Goal: Information Seeking & Learning: Learn about a topic

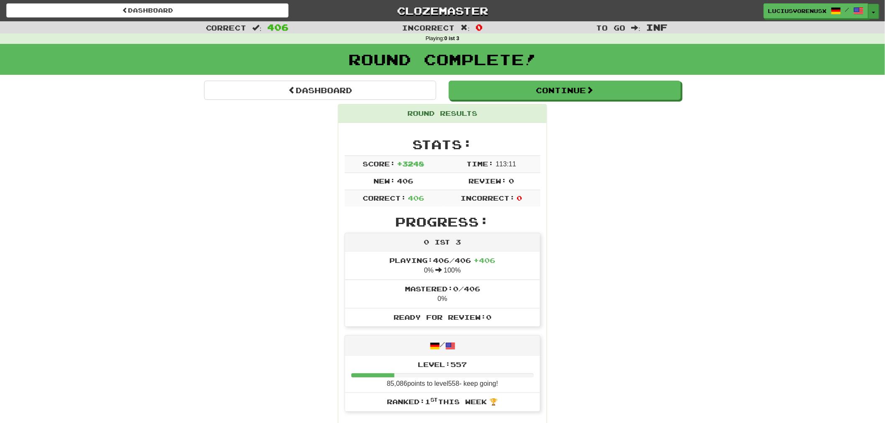
click at [873, 10] on button "Toggle Dropdown" at bounding box center [874, 11] width 11 height 15
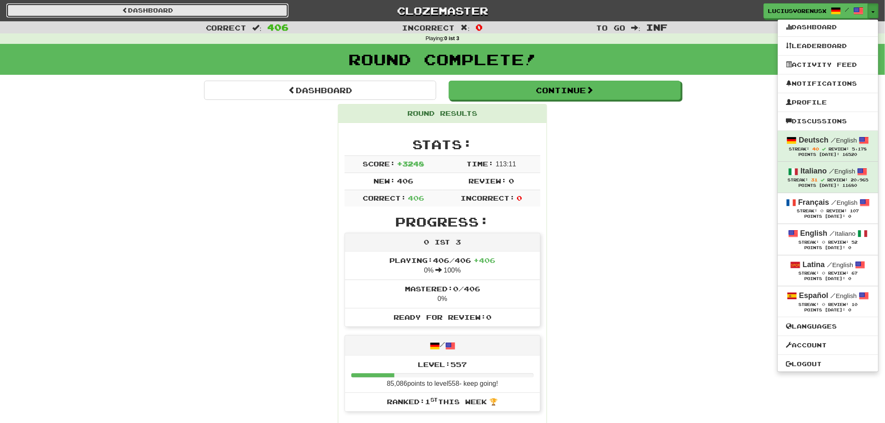
click at [243, 13] on link "Dashboard" at bounding box center [147, 10] width 282 height 14
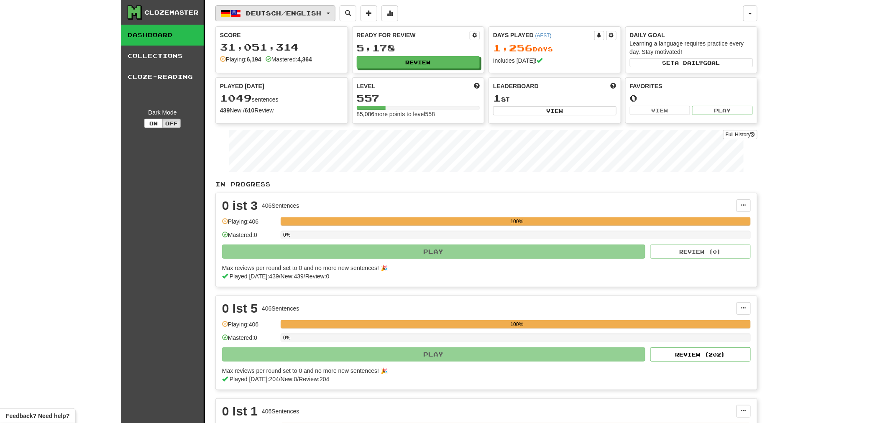
click at [336, 10] on button "Deutsch / English" at bounding box center [275, 13] width 120 height 16
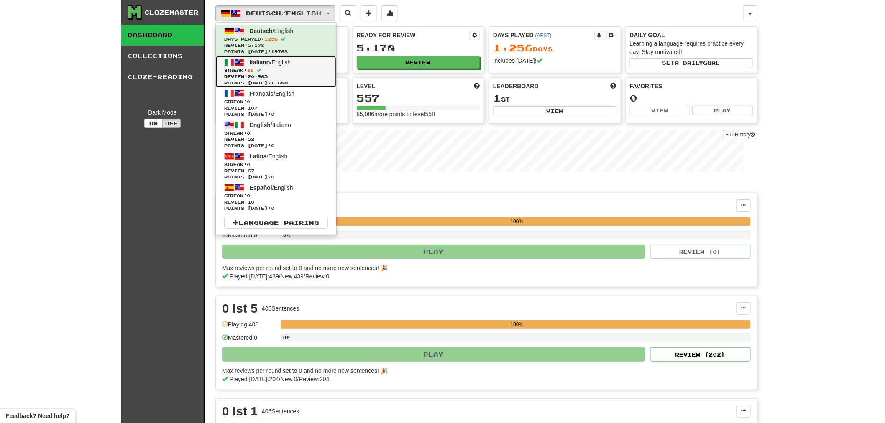
click at [274, 65] on link "Italiano / English Streak: 31 Review: 20,965 Points today: 11680" at bounding box center [276, 71] width 120 height 31
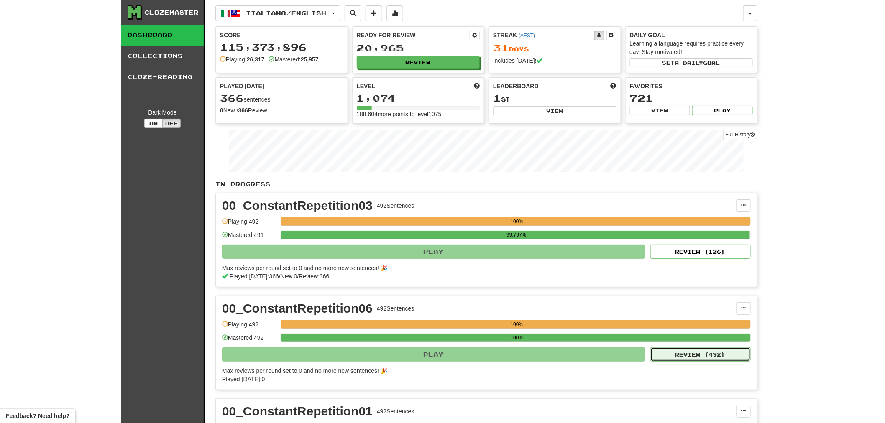
click at [711, 354] on button "Review ( 492 )" at bounding box center [701, 355] width 100 height 14
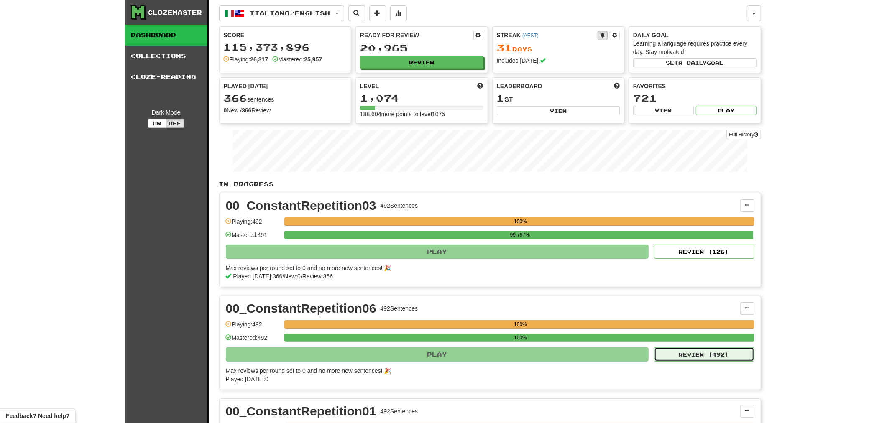
select select "********"
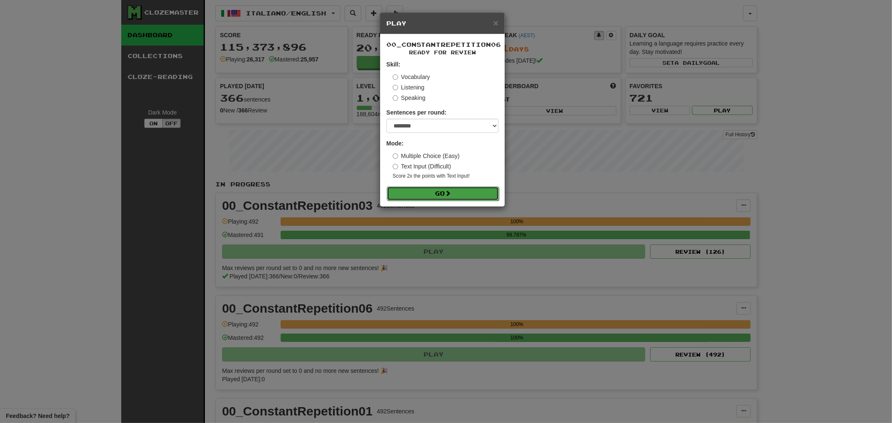
click at [448, 191] on span at bounding box center [448, 193] width 6 height 6
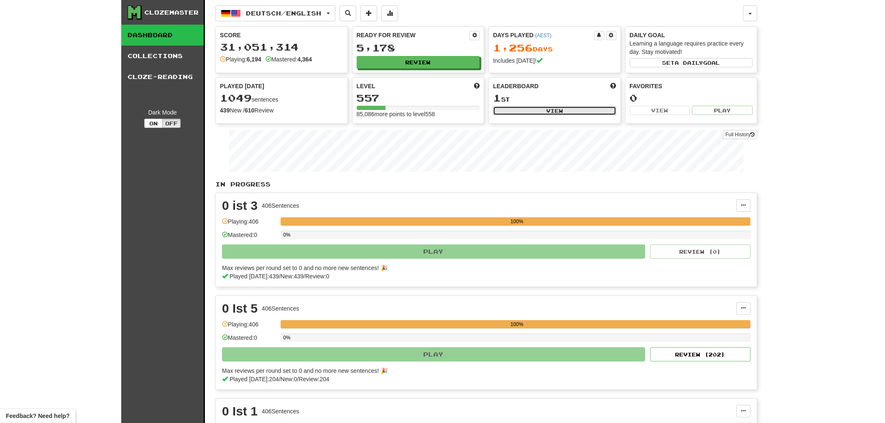
click at [533, 111] on button "View" at bounding box center [554, 110] width 123 height 9
select select "**********"
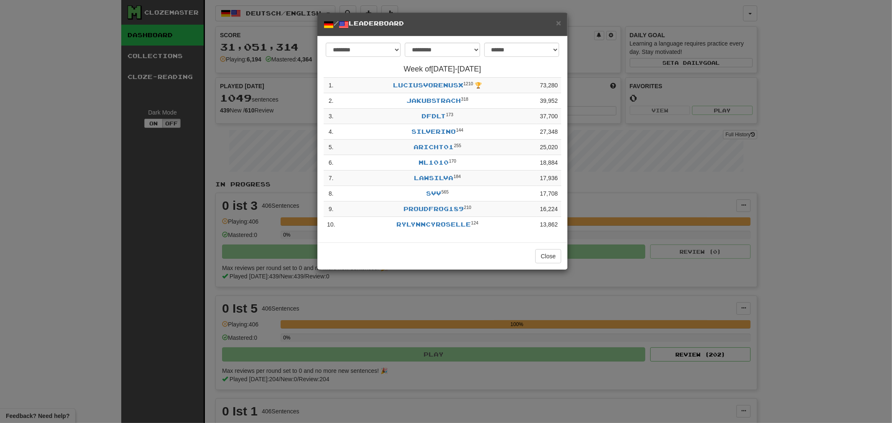
click at [557, 28] on h5 "/ Leaderboard" at bounding box center [443, 24] width 238 height 10
click at [558, 25] on span "×" at bounding box center [558, 23] width 5 height 10
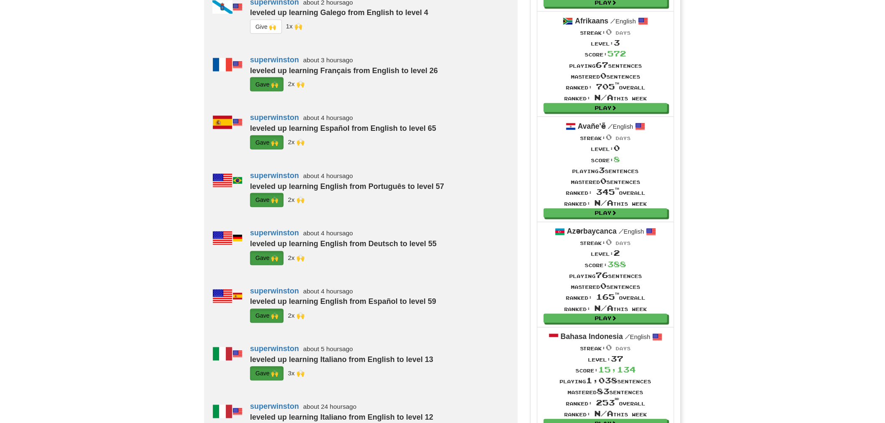
scroll to position [465, 0]
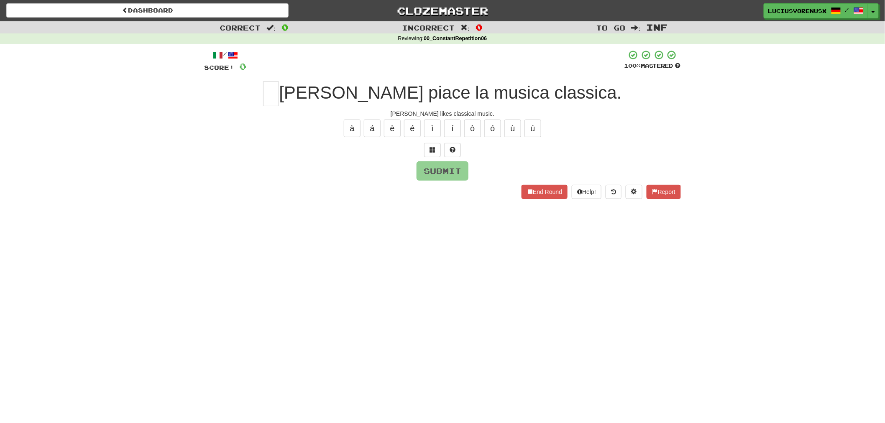
click at [51, 254] on div "Dashboard Clozemaster LuciusVorenusX / Toggle Dropdown Dashboard Leaderboard Ac…" at bounding box center [442, 211] width 885 height 423
click at [279, 93] on input "text" at bounding box center [271, 94] width 16 height 25
type input "*"
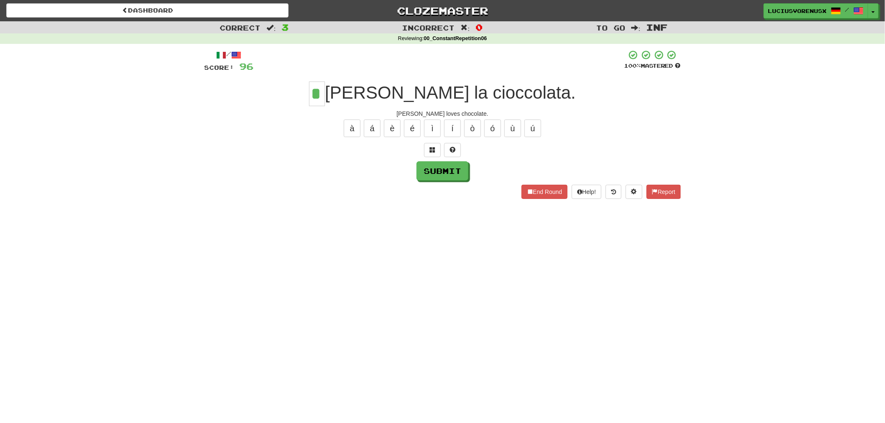
type input "*"
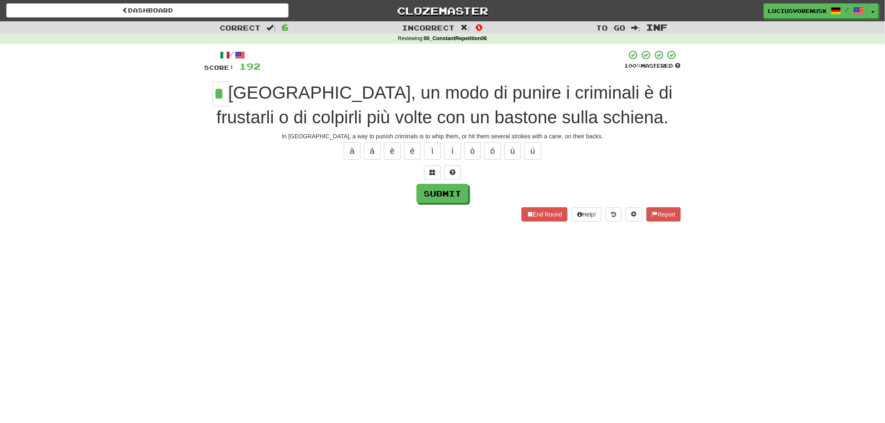
type input "*"
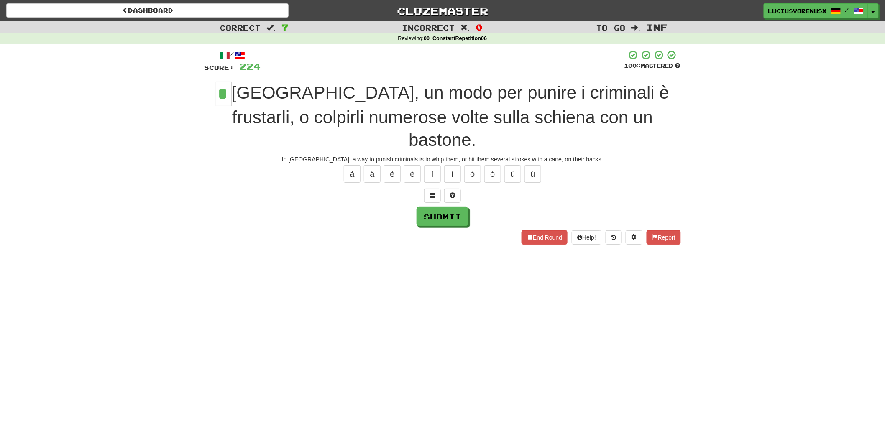
type input "*"
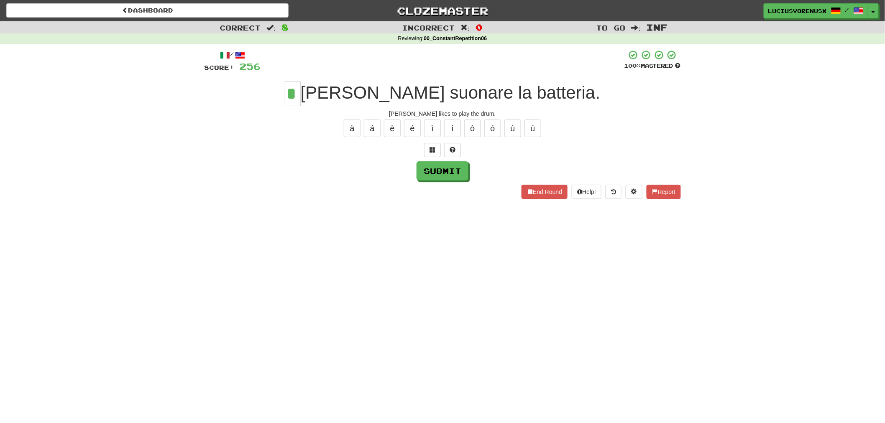
type input "*"
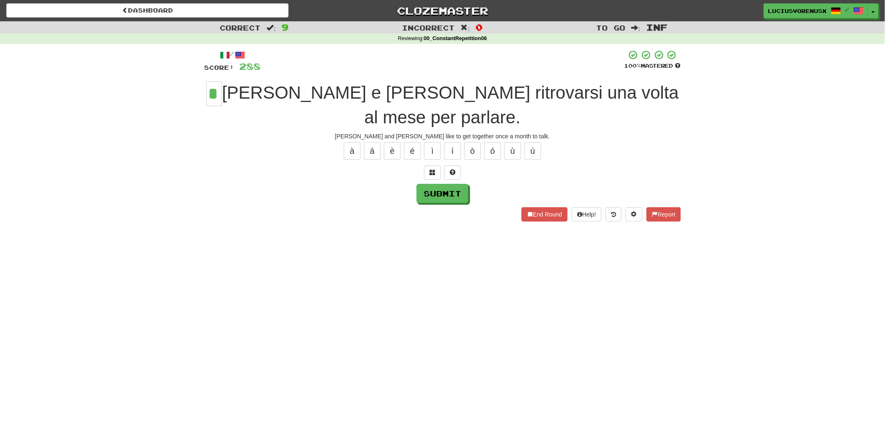
type input "*"
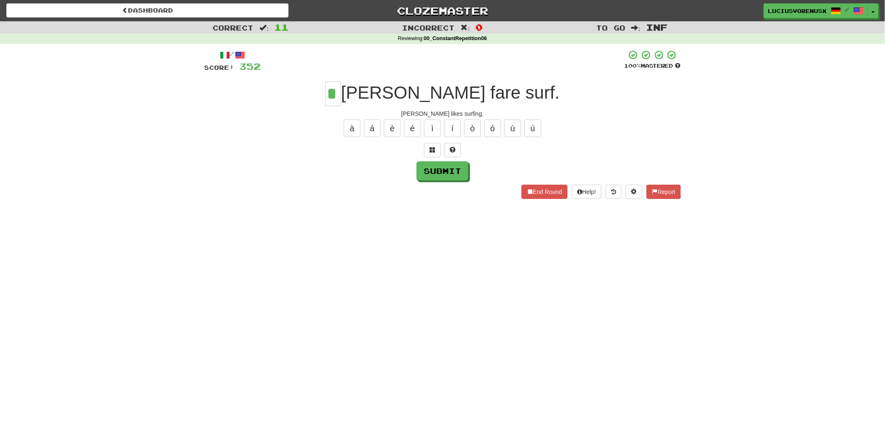
type input "*"
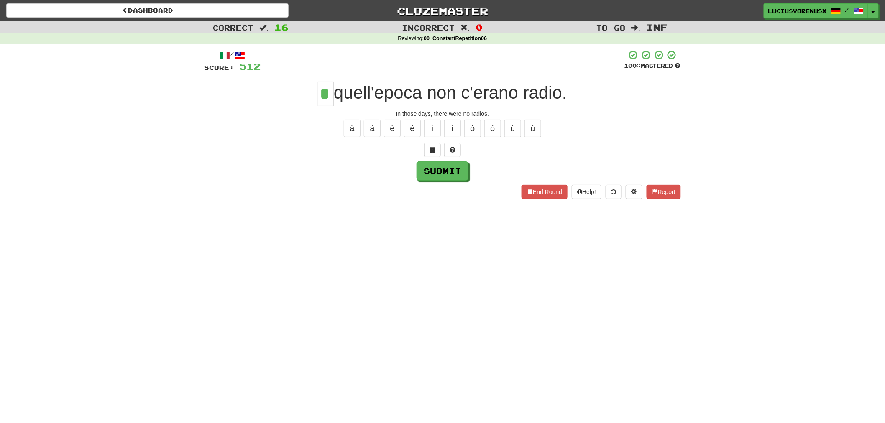
type input "*"
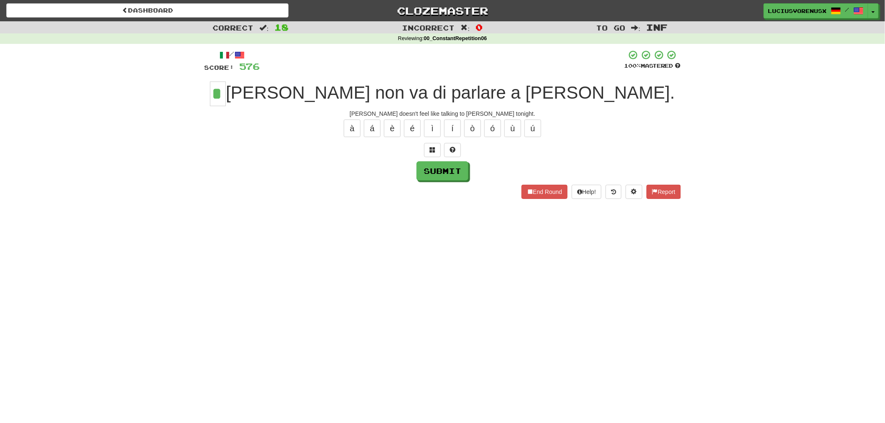
type input "*"
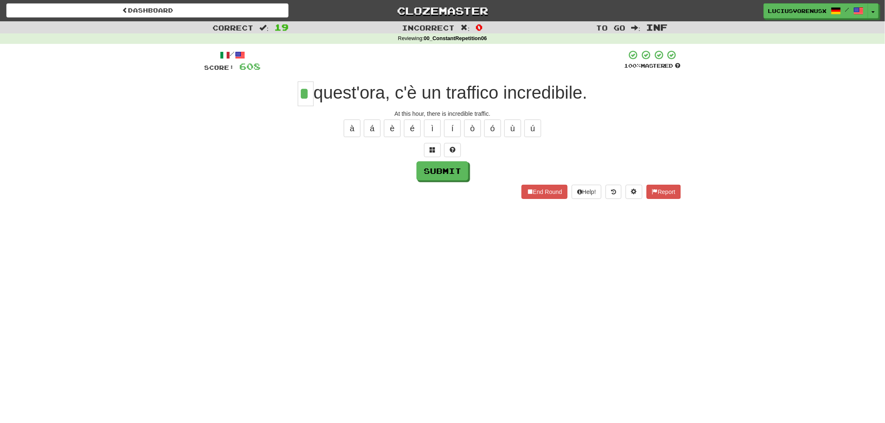
type input "*"
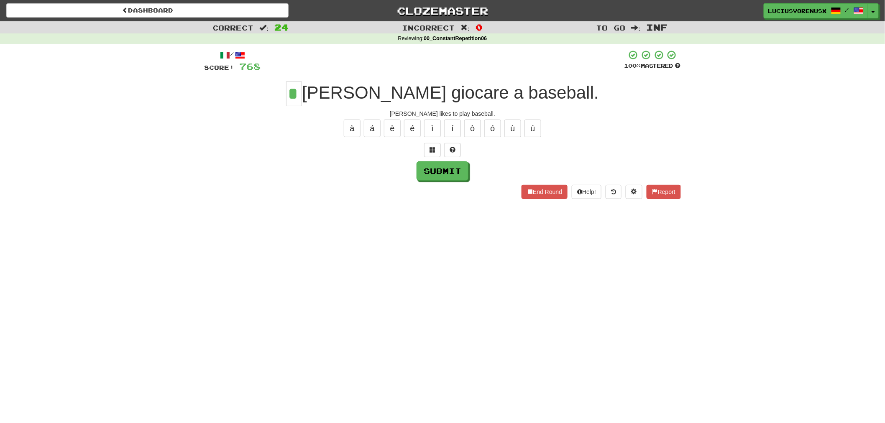
type input "*"
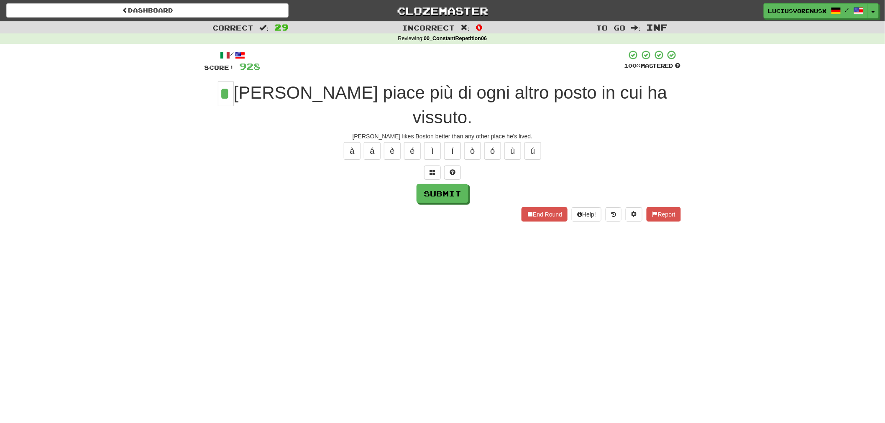
type input "*"
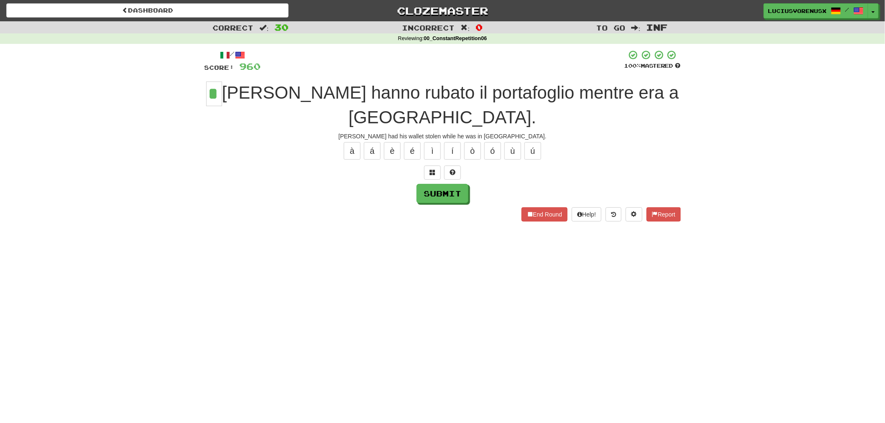
type input "*"
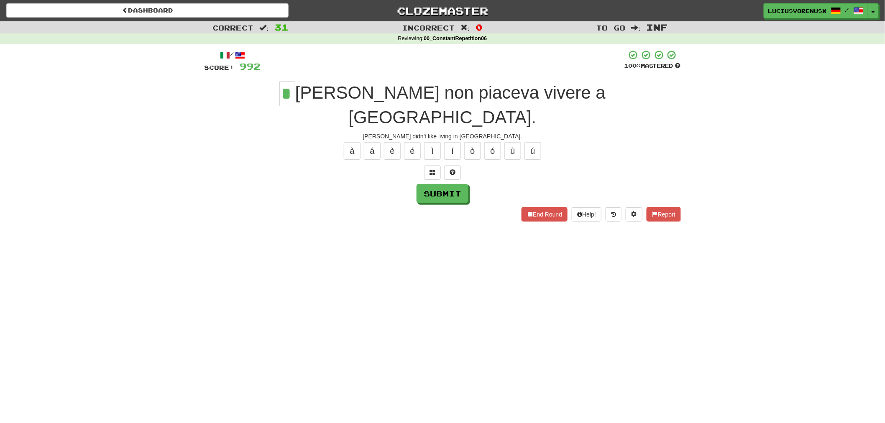
type input "*"
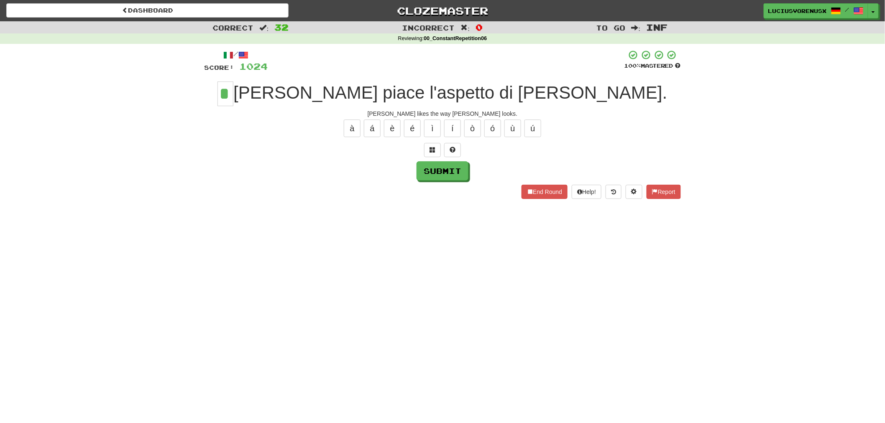
type input "*"
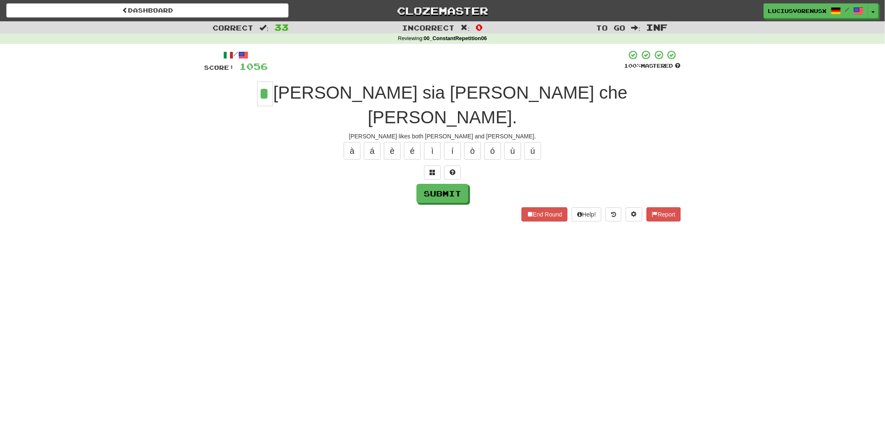
type input "*"
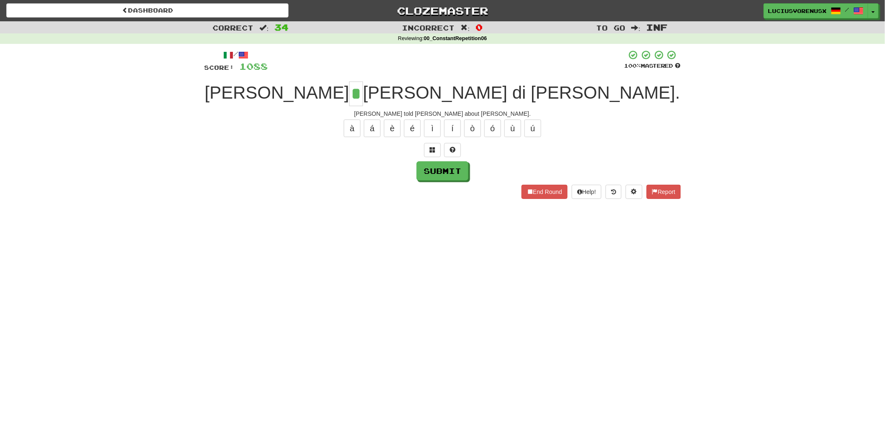
type input "*"
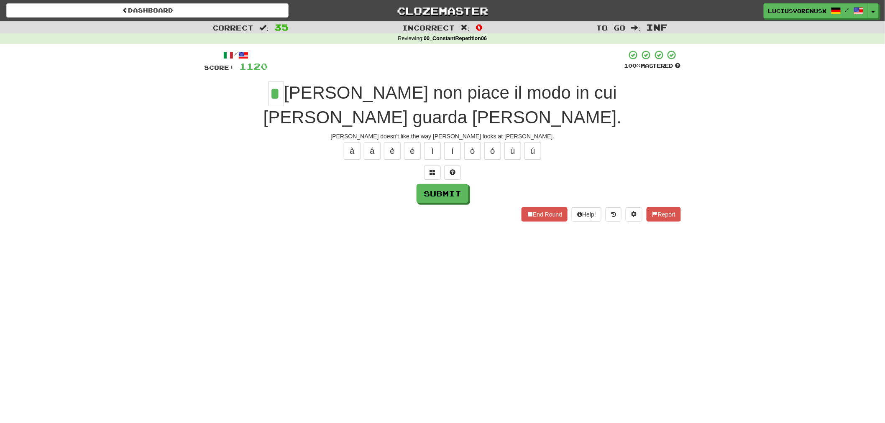
type input "*"
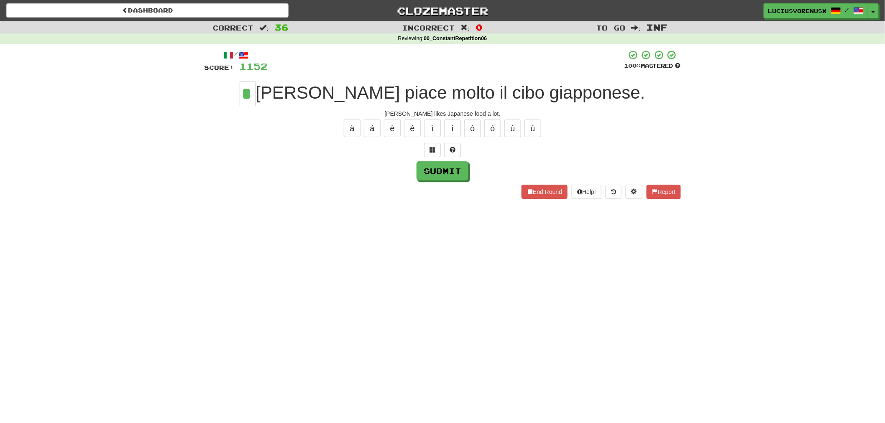
type input "*"
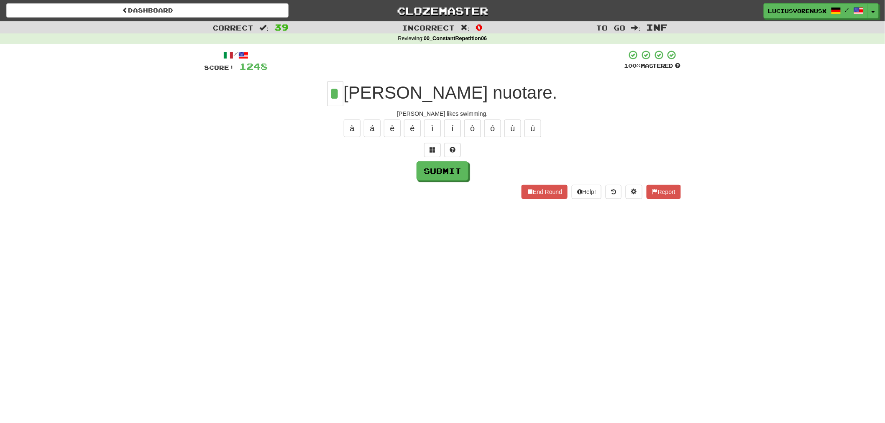
type input "*"
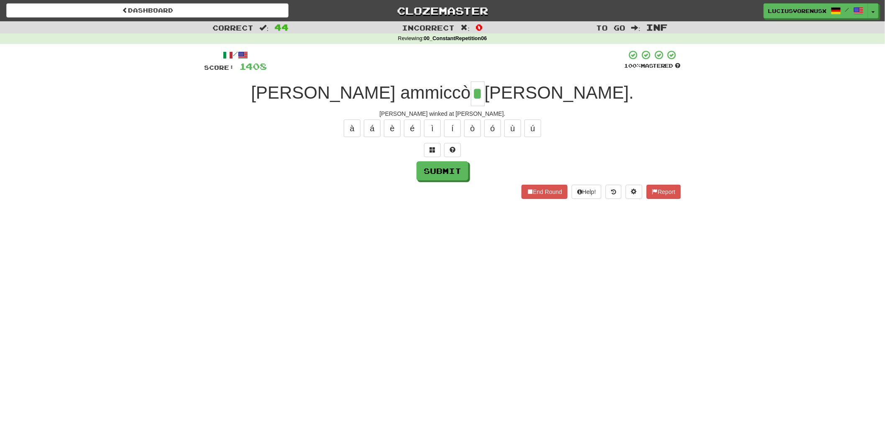
type input "*"
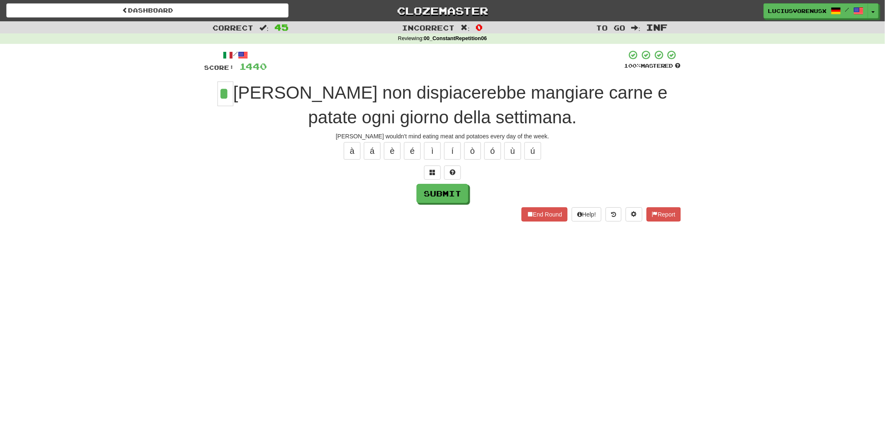
type input "*"
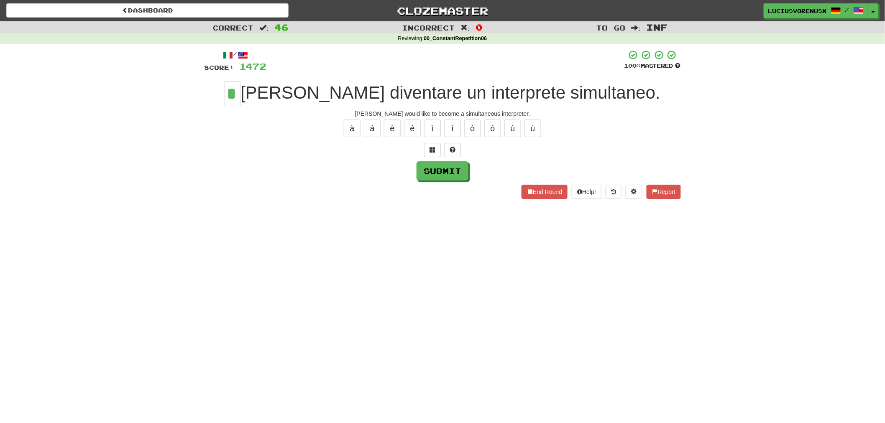
type input "*"
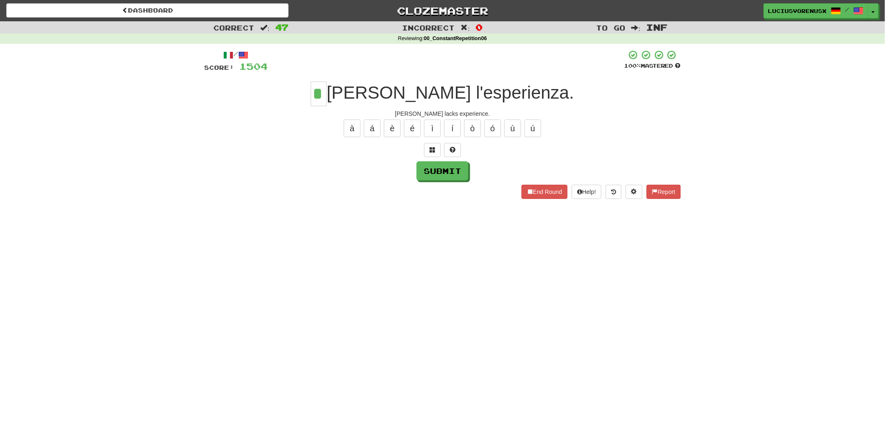
type input "*"
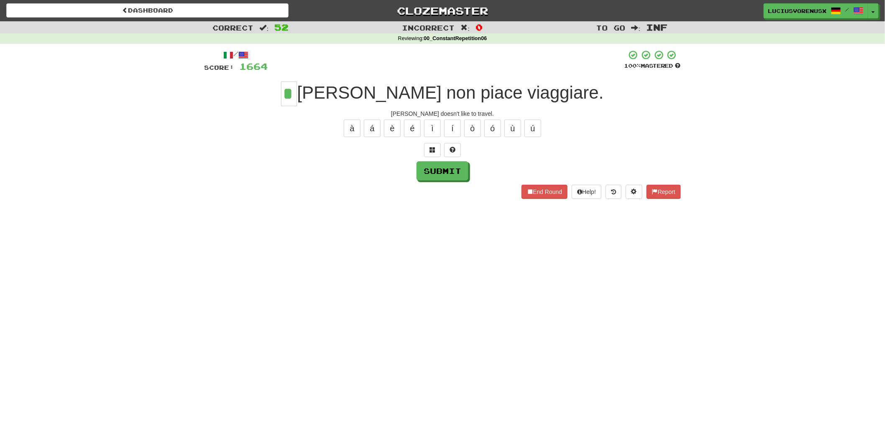
type input "*"
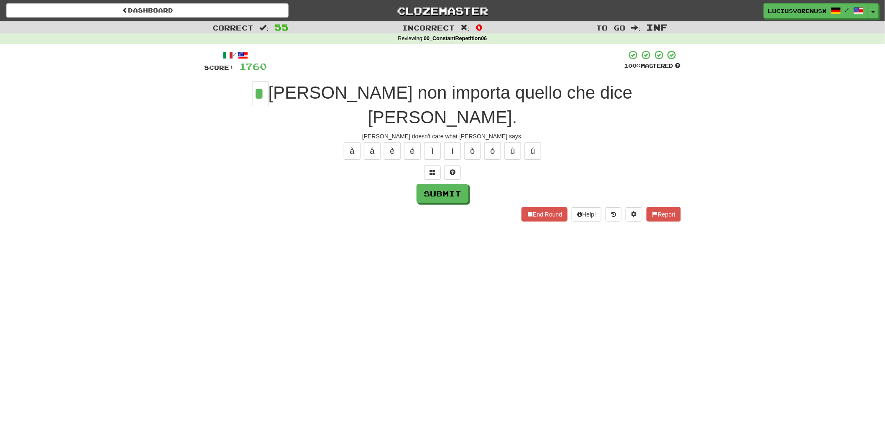
type input "*"
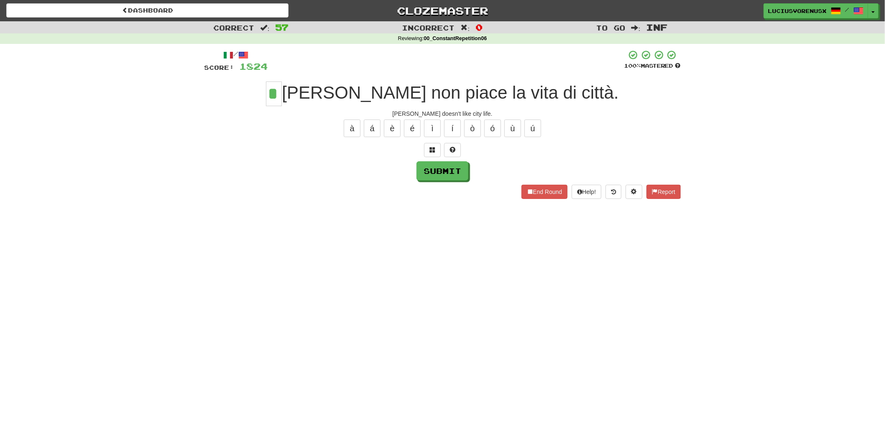
type input "*"
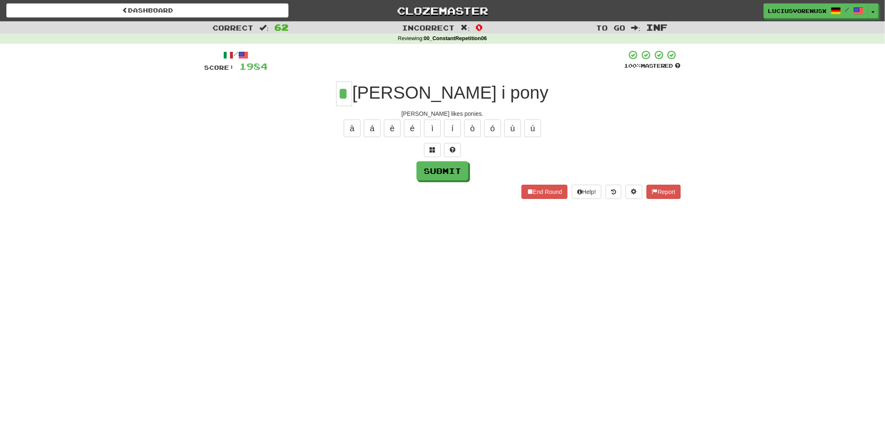
type input "*"
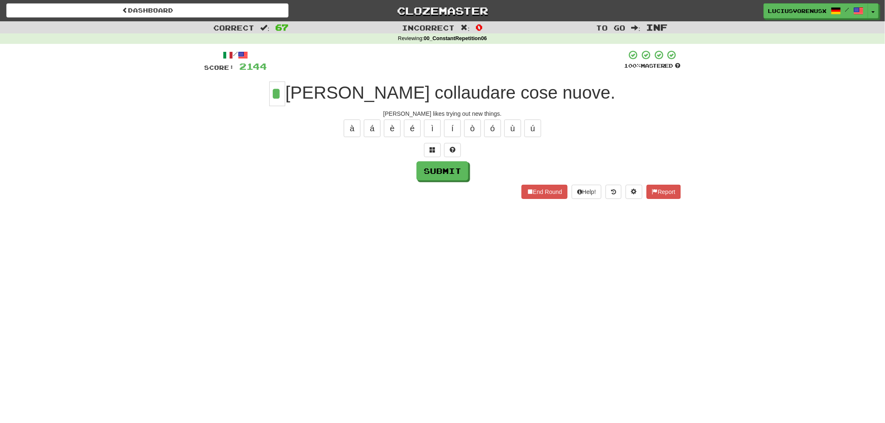
type input "*"
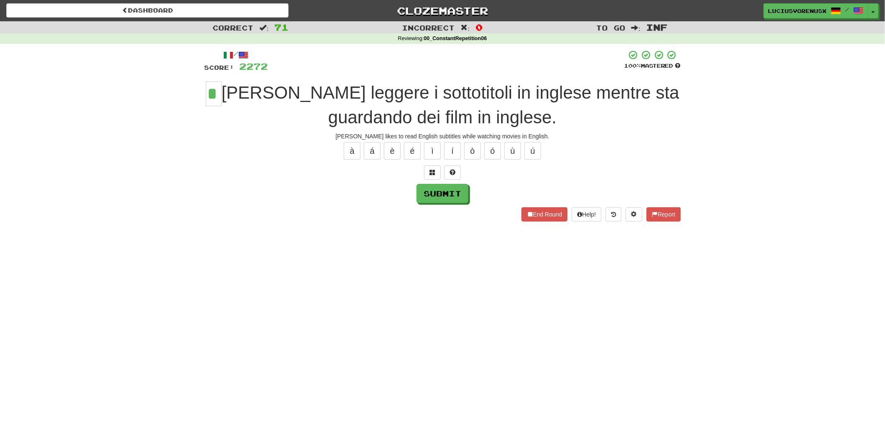
type input "*"
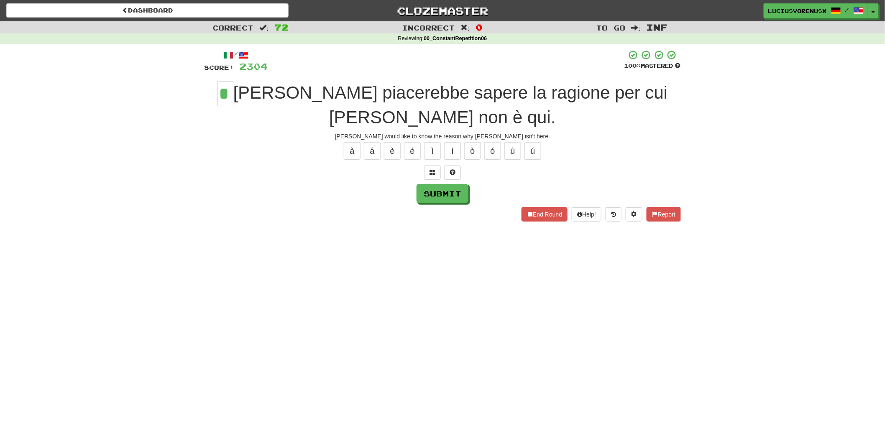
type input "*"
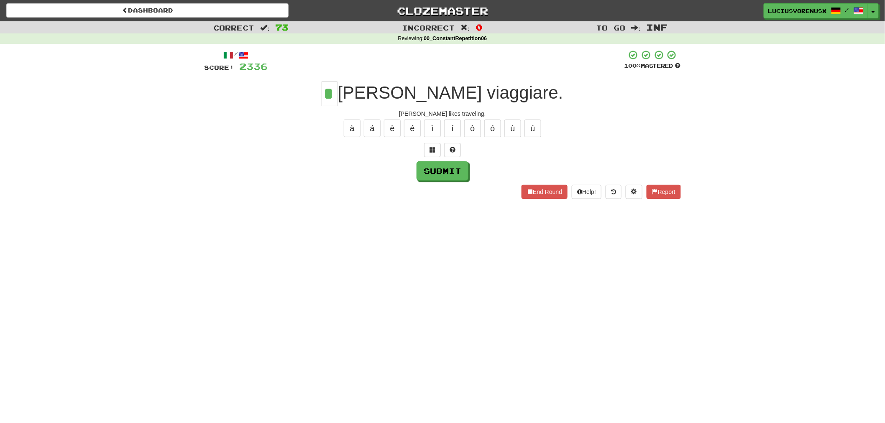
type input "*"
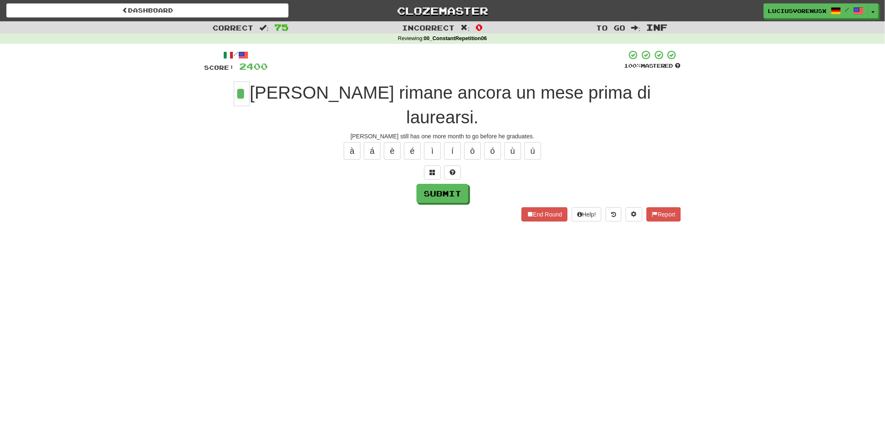
type input "*"
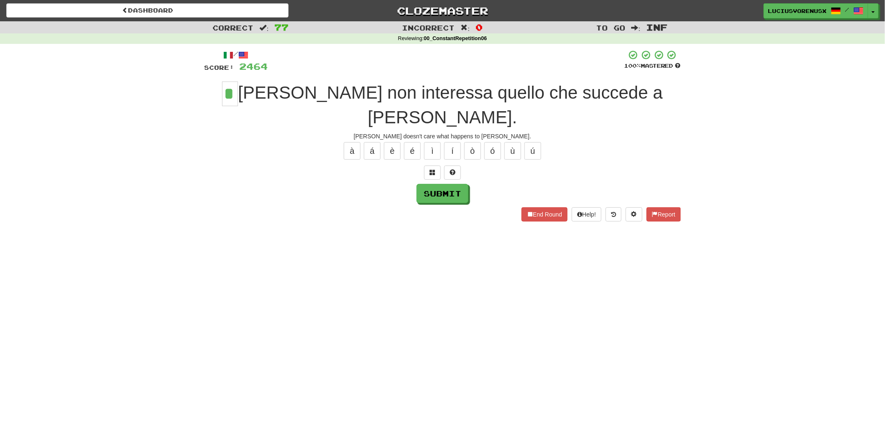
type input "*"
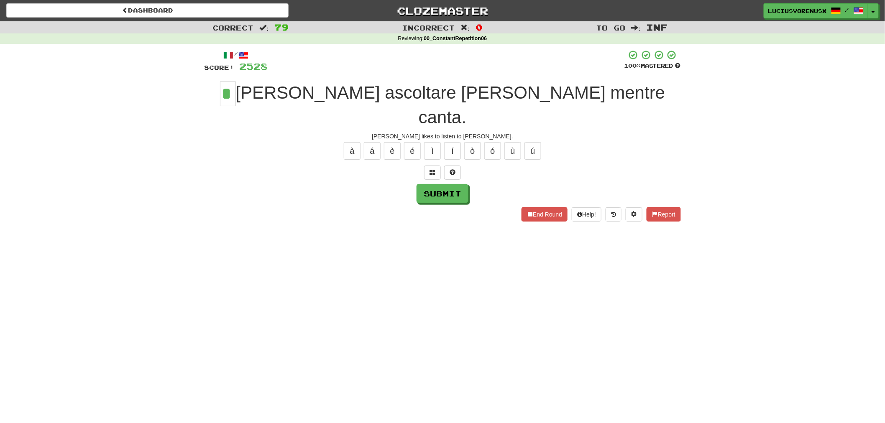
type input "*"
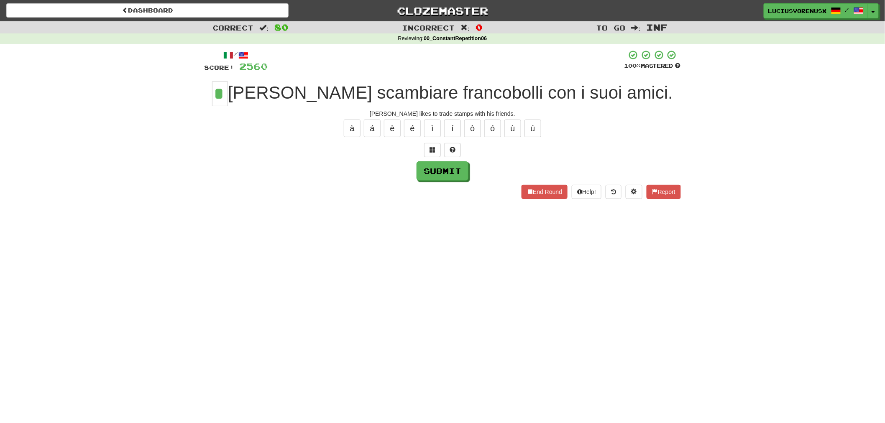
type input "*"
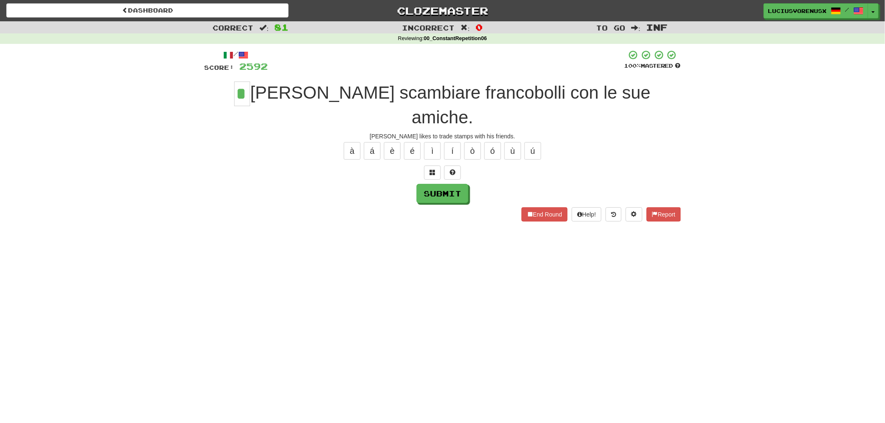
type input "*"
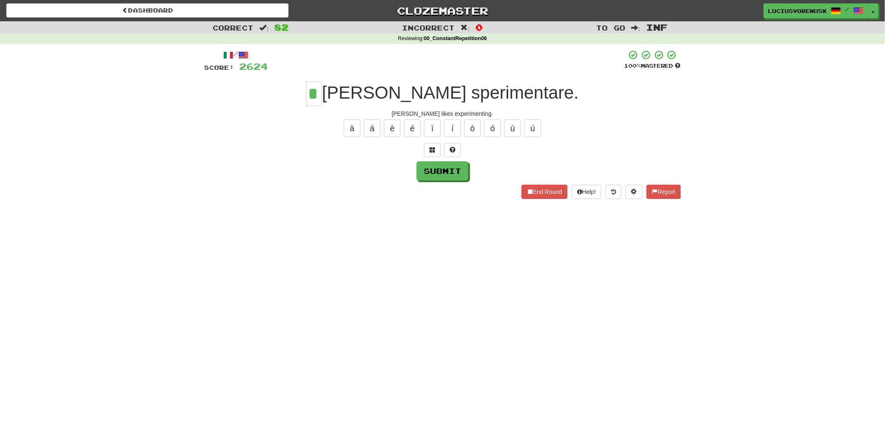
type input "*"
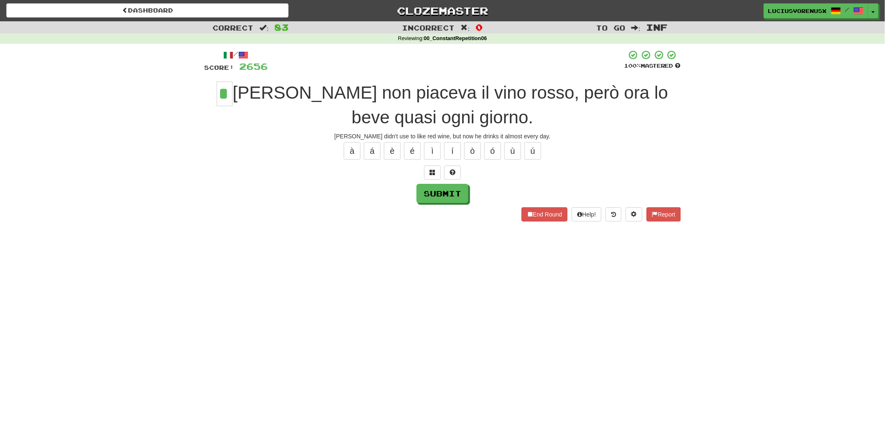
type input "*"
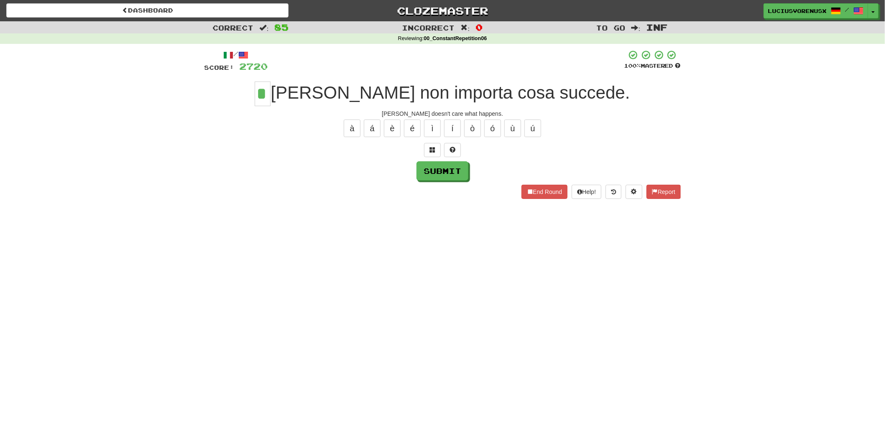
type input "*"
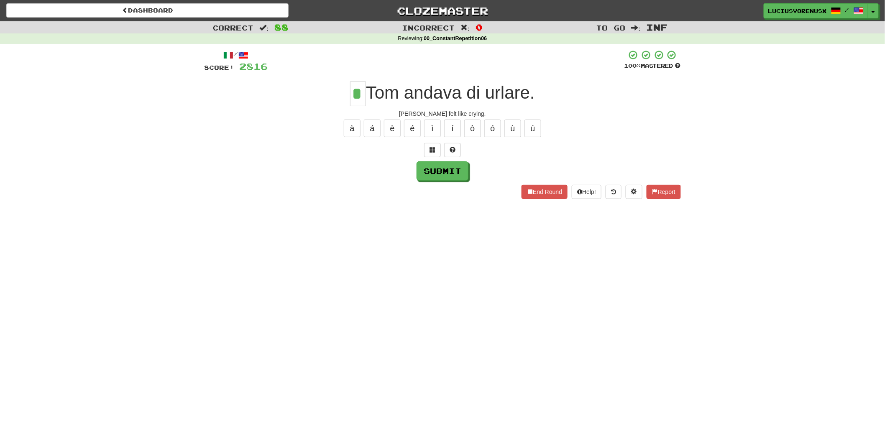
type input "*"
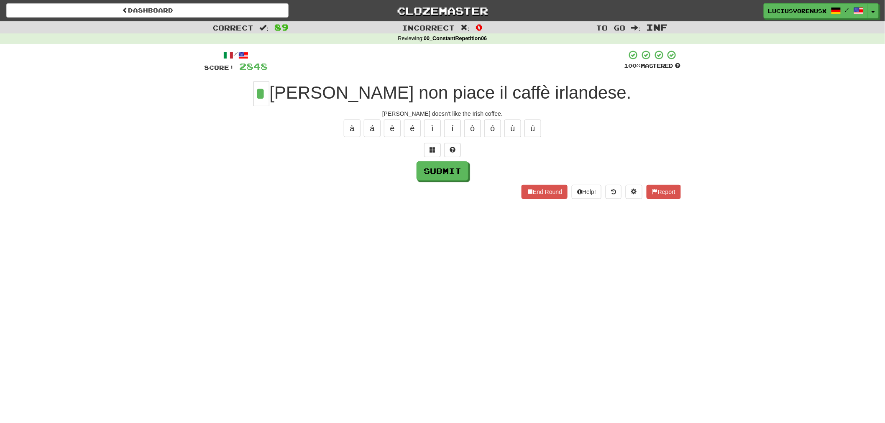
type input "*"
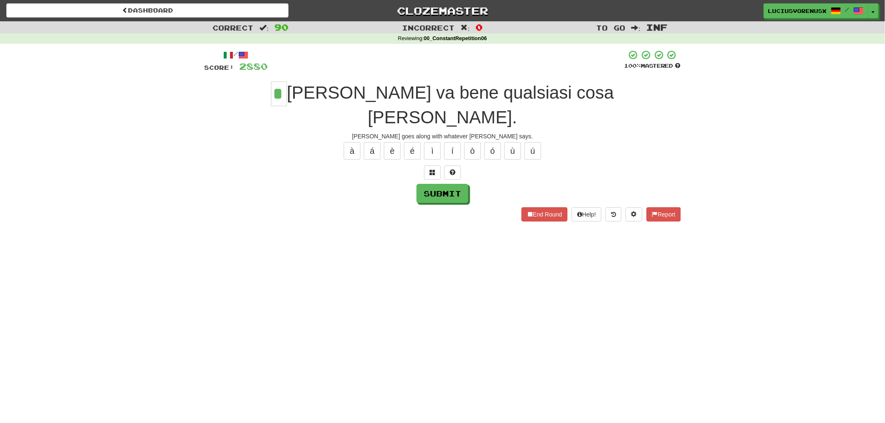
type input "*"
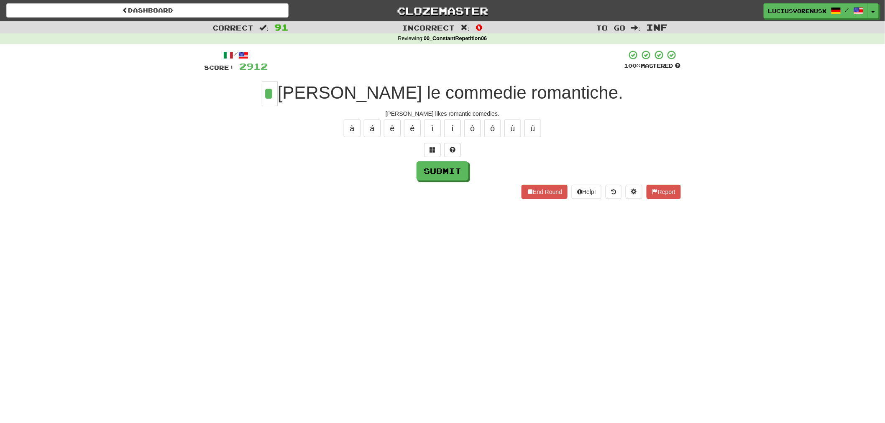
type input "*"
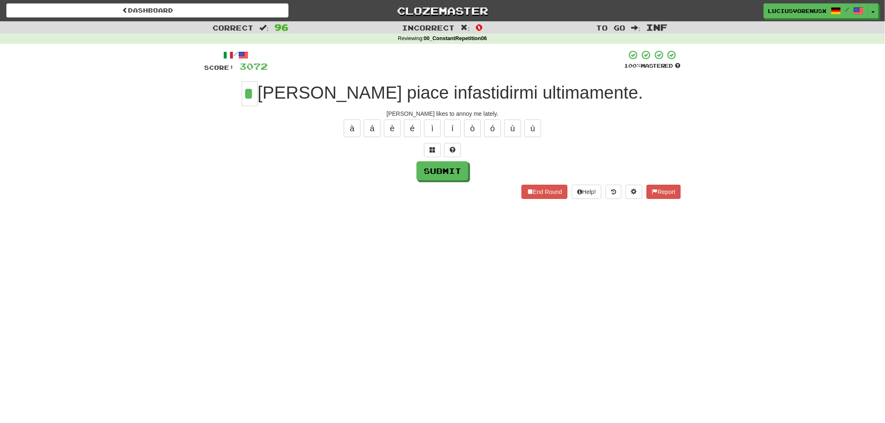
type input "*"
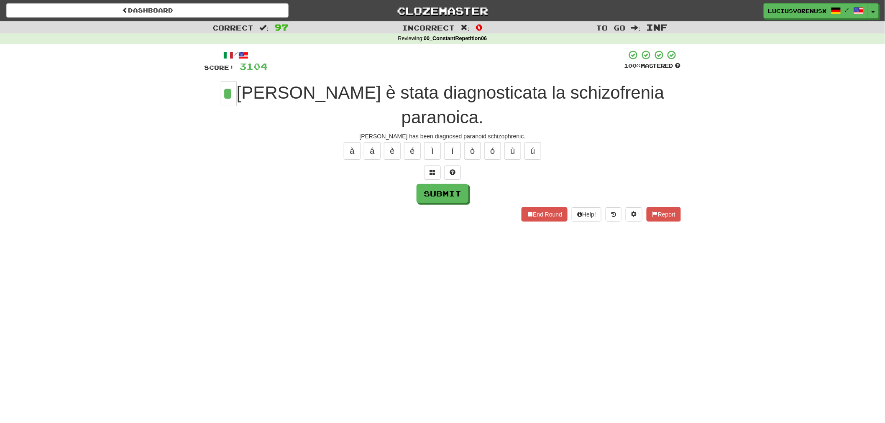
type input "*"
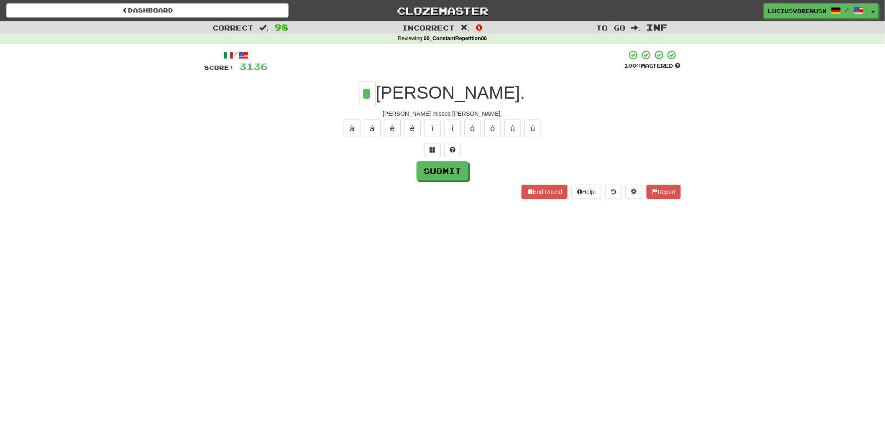
type input "*"
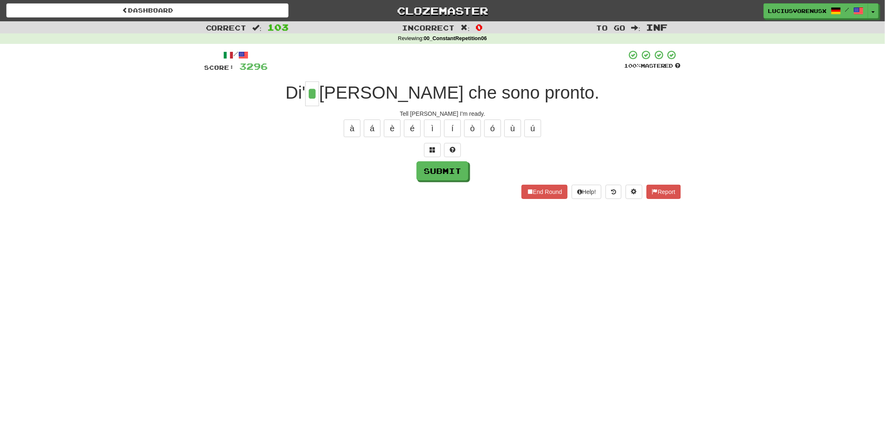
type input "*"
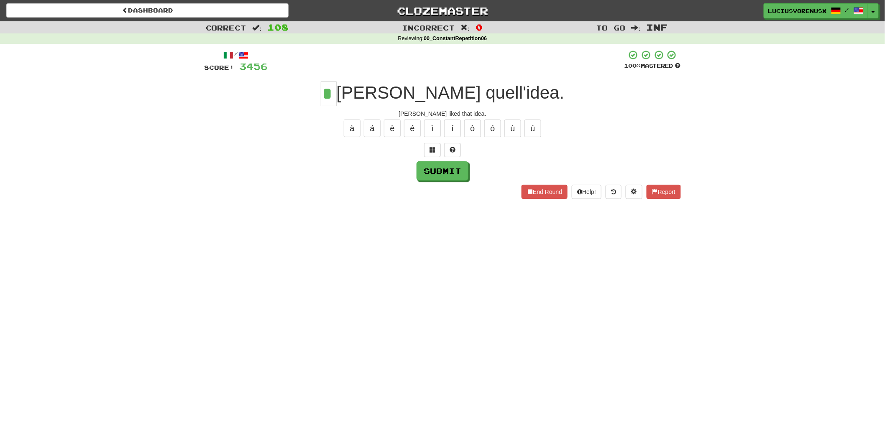
type input "*"
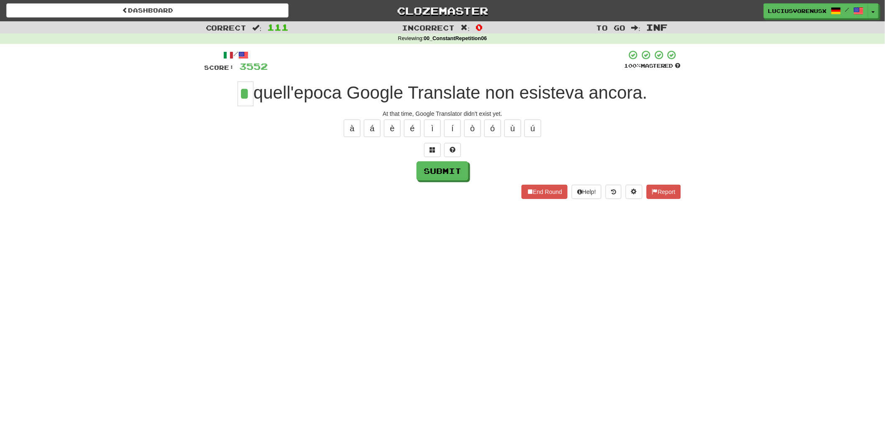
type input "*"
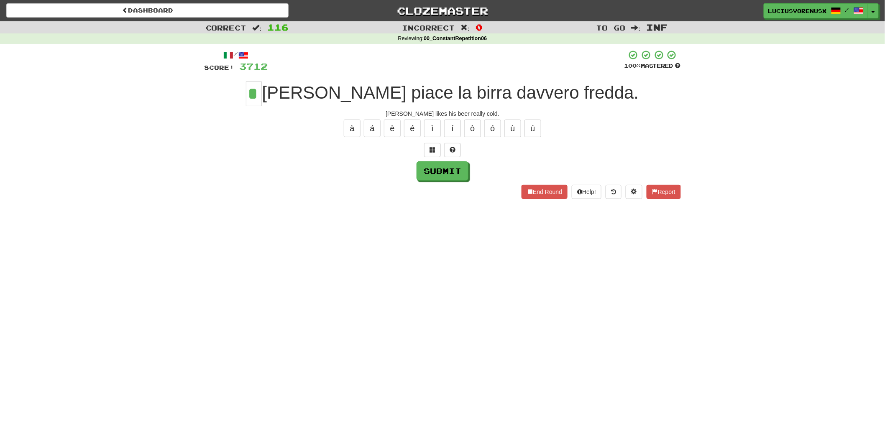
type input "*"
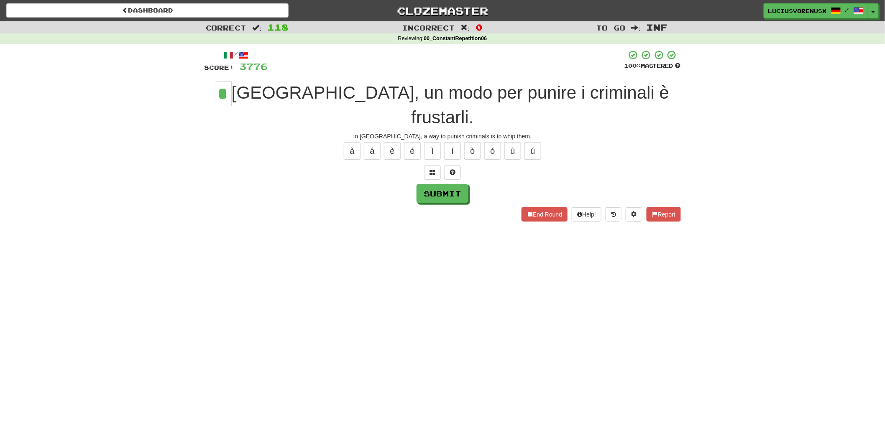
type input "*"
